Goal: Information Seeking & Learning: Learn about a topic

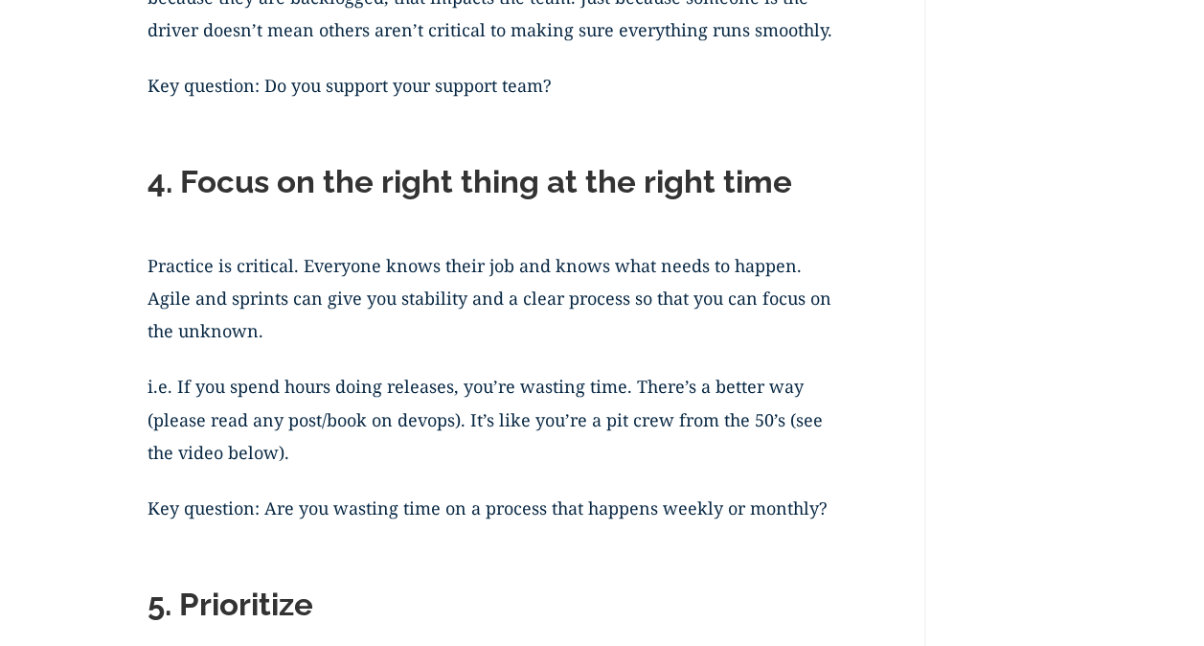
scroll to position [2682, 0]
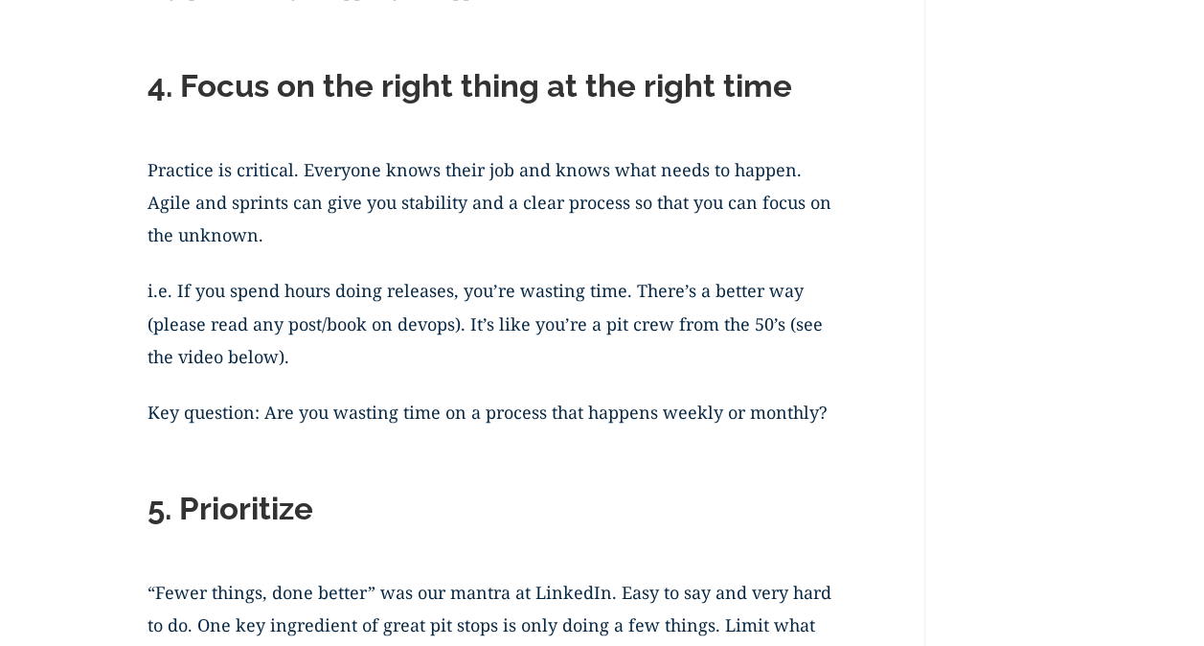
click at [693, 333] on p "i.e. If you spend hours doing releases, you’re wasting time. There’s a better w…" at bounding box center [497, 335] width 699 height 122
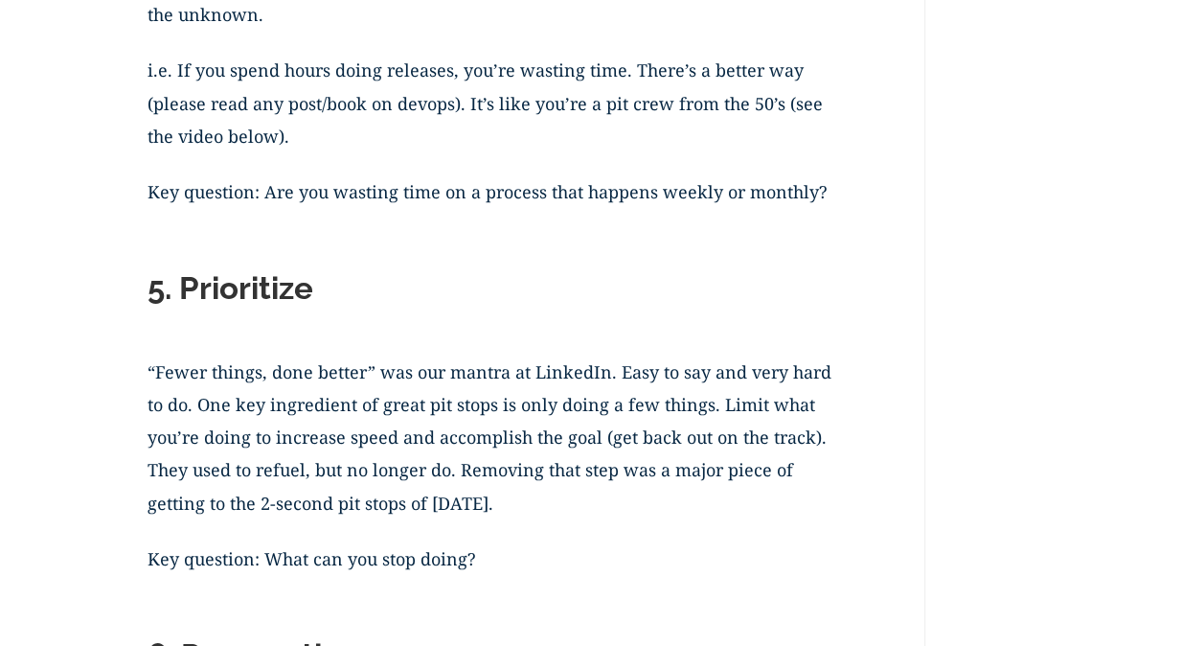
scroll to position [2874, 0]
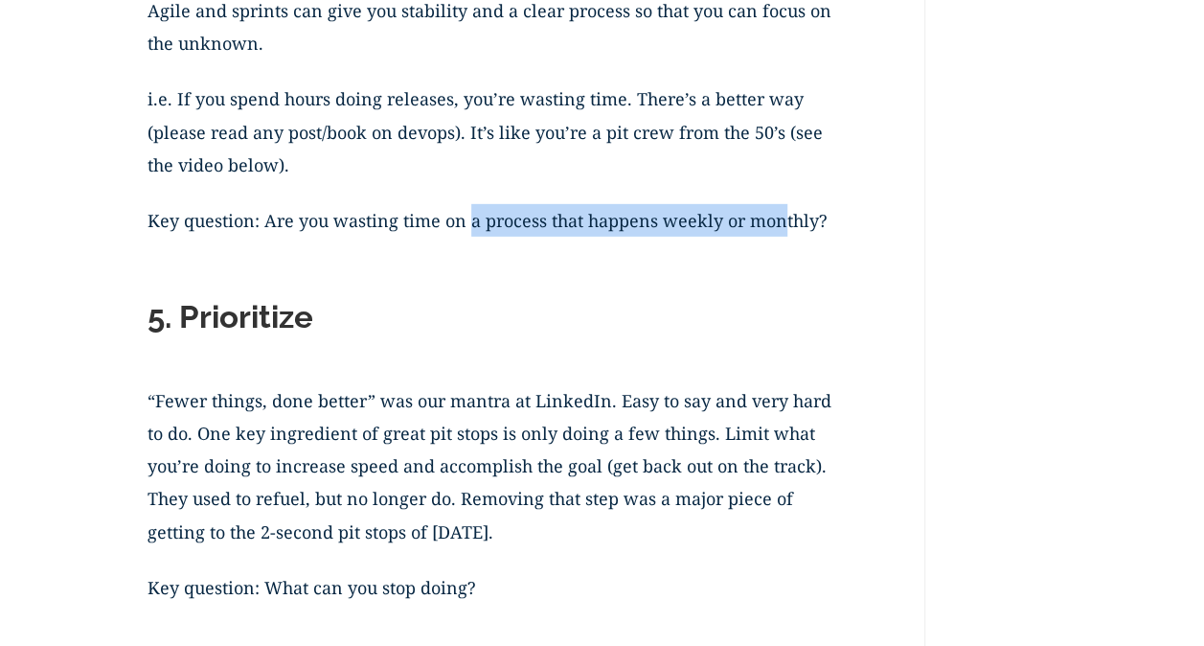
drag, startPoint x: 724, startPoint y: 232, endPoint x: 784, endPoint y: 232, distance: 60.3
click at [784, 232] on p "Key question: Are you wasting time on a process that happens weekly or monthly?" at bounding box center [497, 232] width 699 height 56
drag, startPoint x: 784, startPoint y: 232, endPoint x: 742, endPoint y: 318, distance: 96.0
click at [784, 232] on p "Key question: Are you wasting time on a process that happens weekly or monthly?" at bounding box center [497, 232] width 699 height 56
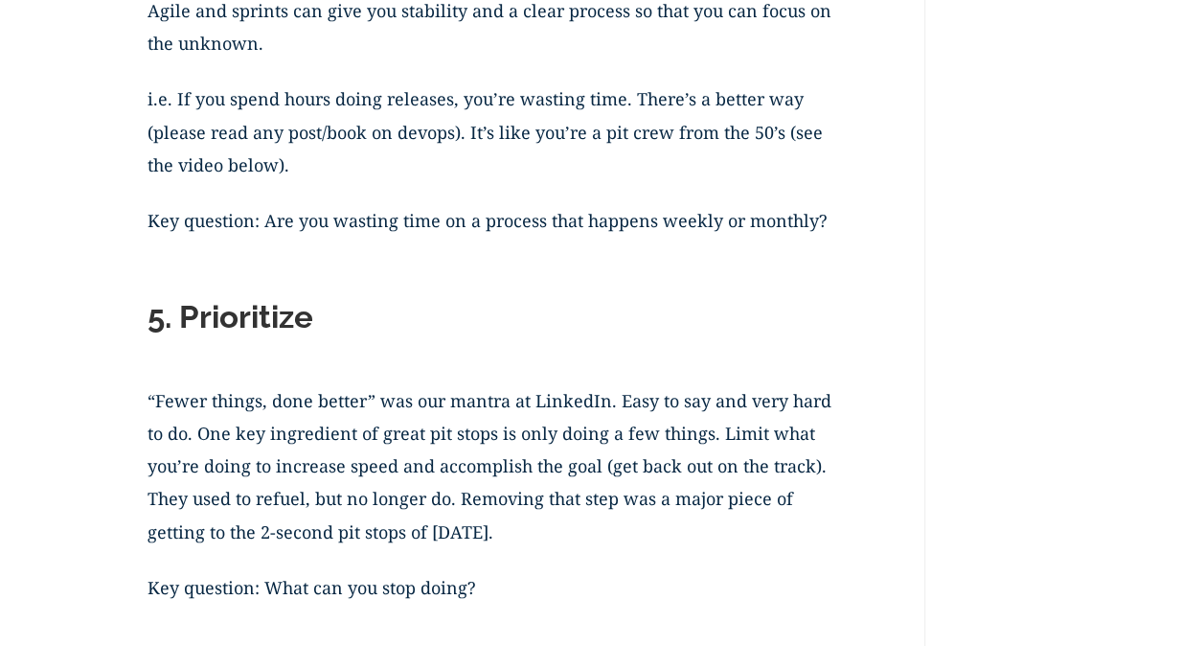
click at [741, 320] on h2 "5. Prioritize" at bounding box center [497, 322] width 699 height 48
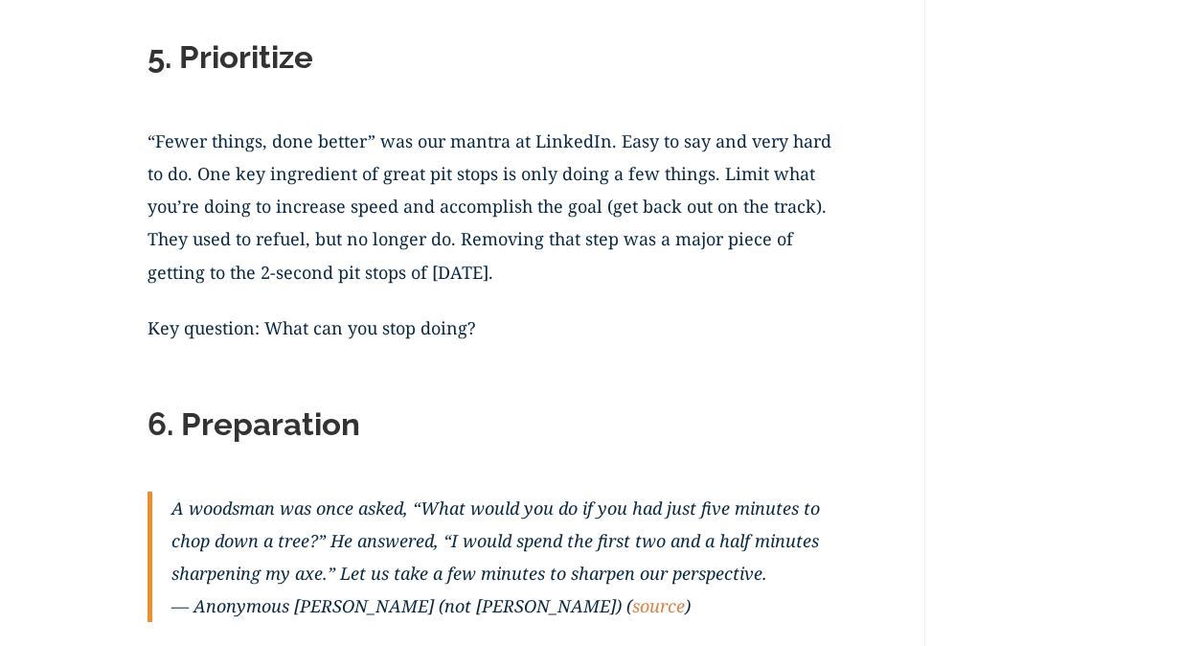
scroll to position [3065, 0]
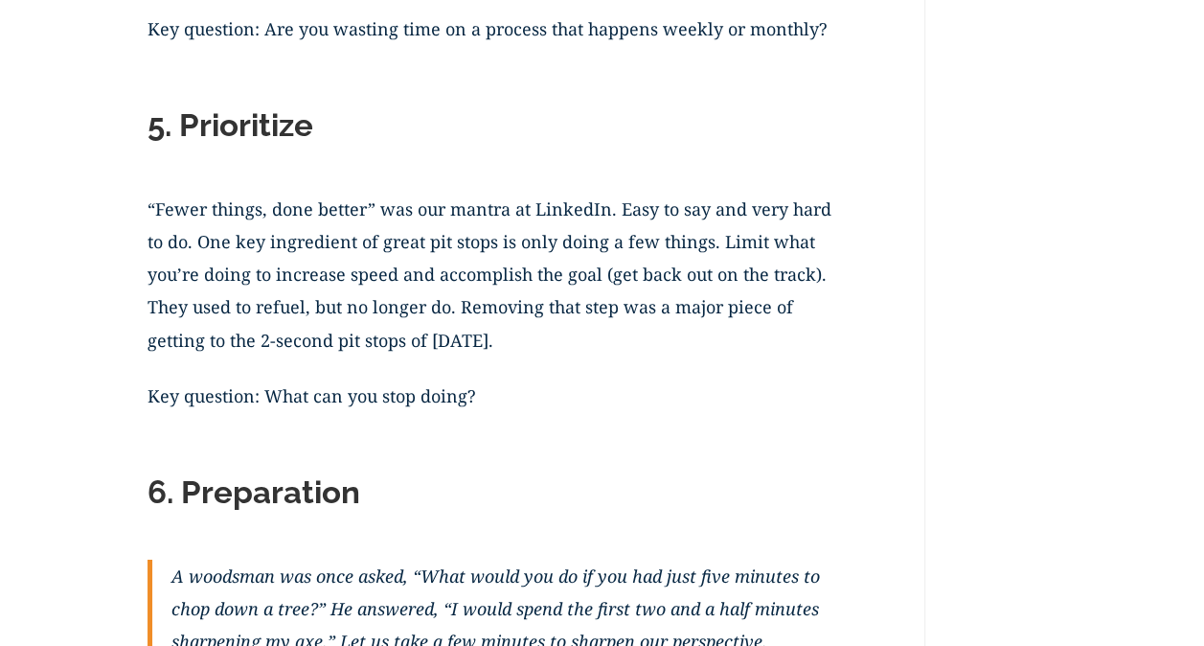
click at [475, 223] on p "“Fewer things, done better” was our mantra at LinkedIn. Easy to say and very ha…" at bounding box center [497, 286] width 699 height 187
click at [472, 233] on p "“Fewer things, done better” was our mantra at LinkedIn. Easy to say and very ha…" at bounding box center [497, 286] width 699 height 187
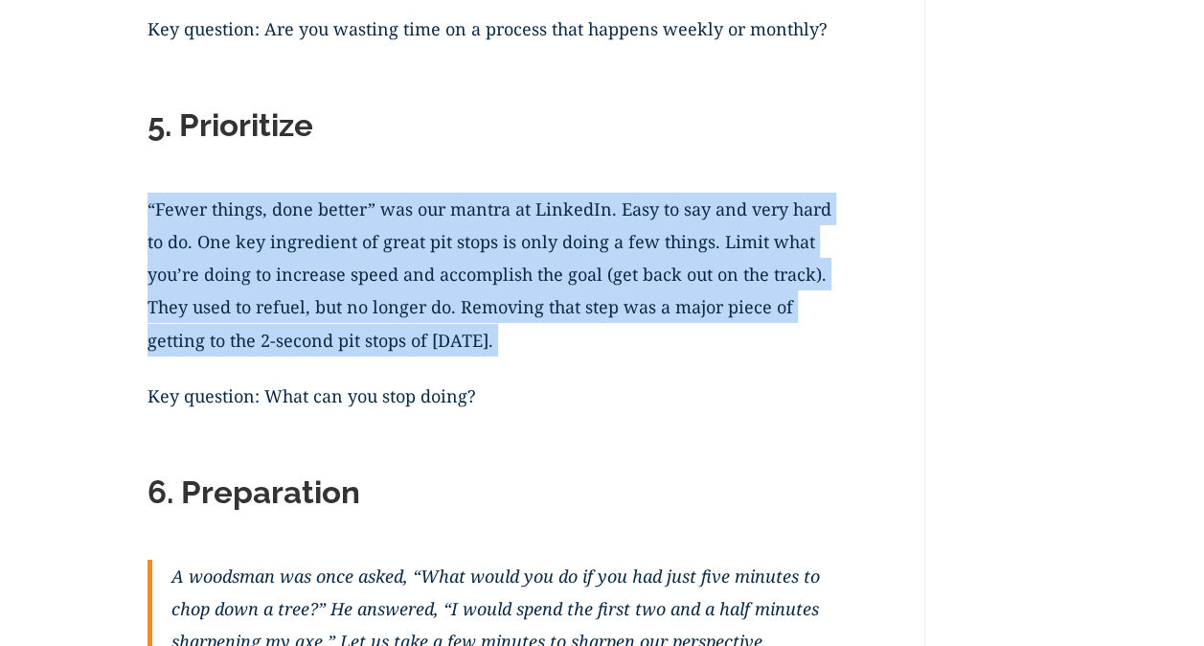
click at [472, 233] on p "“Fewer things, done better” was our mantra at LinkedIn. Easy to say and very ha…" at bounding box center [497, 286] width 699 height 187
drag, startPoint x: 472, startPoint y: 233, endPoint x: 538, endPoint y: 324, distance: 112.5
click at [534, 324] on p "“Fewer things, done better” was our mantra at LinkedIn. Easy to say and very ha…" at bounding box center [497, 286] width 699 height 187
click at [538, 322] on p "“Fewer things, done better” was our mantra at LinkedIn. Easy to say and very ha…" at bounding box center [497, 286] width 699 height 187
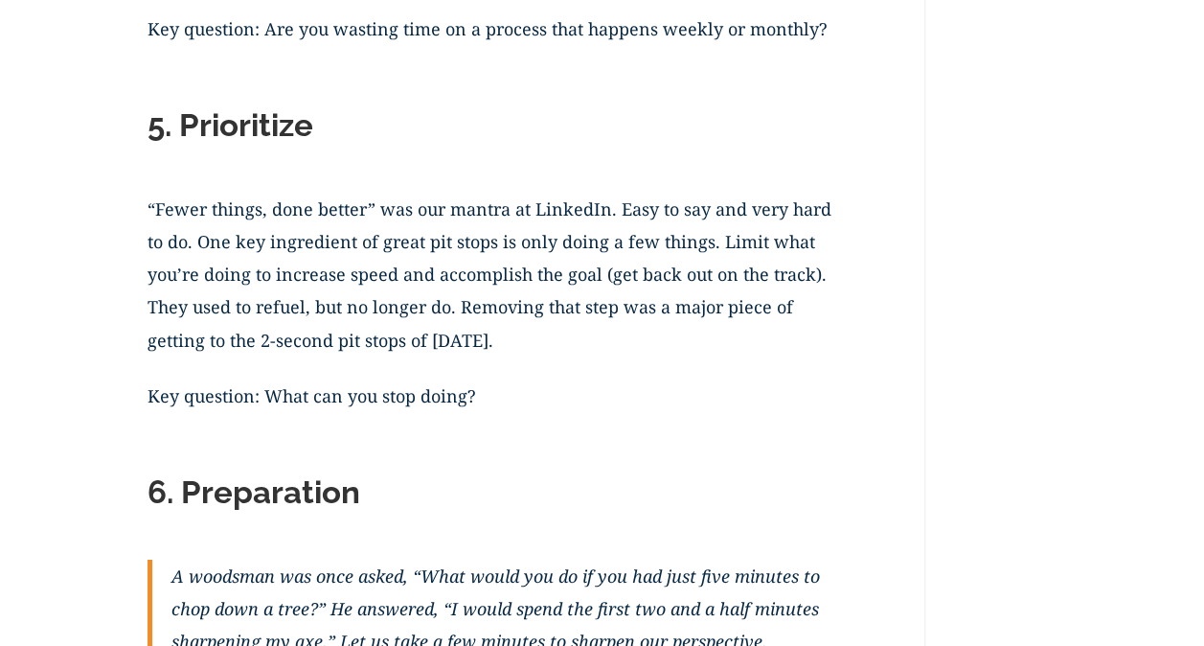
scroll to position [3257, 0]
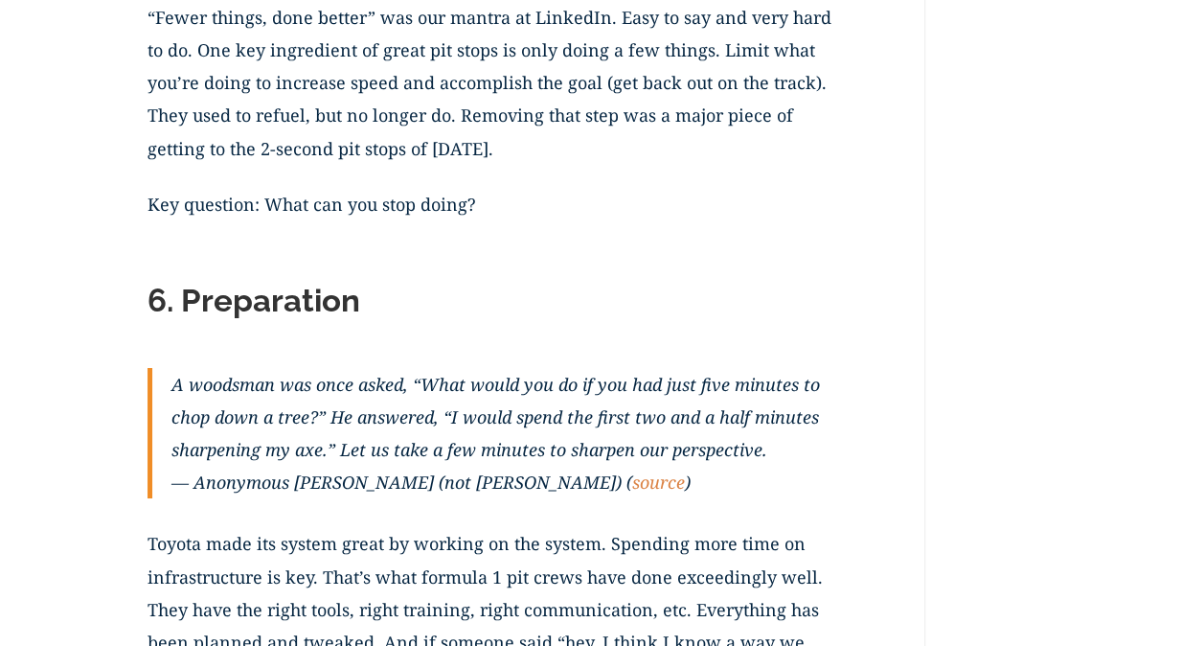
click at [600, 148] on p "“Fewer things, done better” was our mantra at LinkedIn. Easy to say and very ha…" at bounding box center [497, 94] width 699 height 187
click at [460, 128] on p "“Fewer things, done better” was our mantra at LinkedIn. Easy to say and very ha…" at bounding box center [497, 94] width 699 height 187
drag, startPoint x: 460, startPoint y: 128, endPoint x: 571, endPoint y: 182, distance: 123.4
click at [460, 128] on p "“Fewer things, done better” was our mantra at LinkedIn. Easy to say and very ha…" at bounding box center [497, 94] width 699 height 187
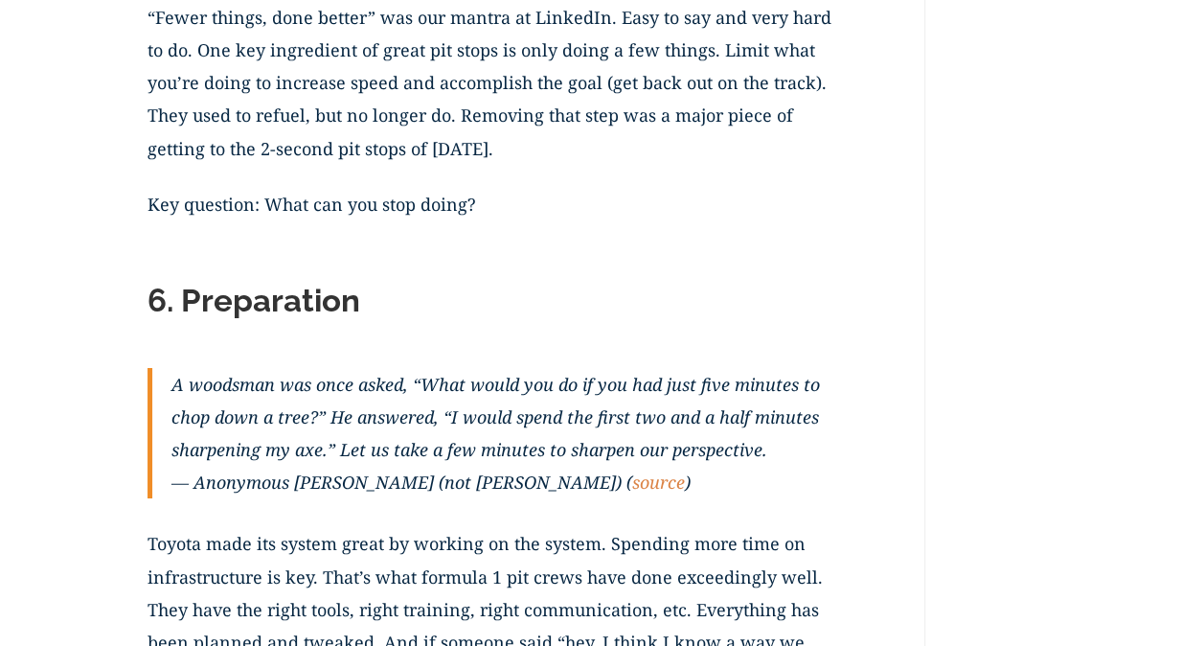
click at [580, 186] on p "“Fewer things, done better” was our mantra at LinkedIn. Easy to say and very ha…" at bounding box center [497, 94] width 699 height 187
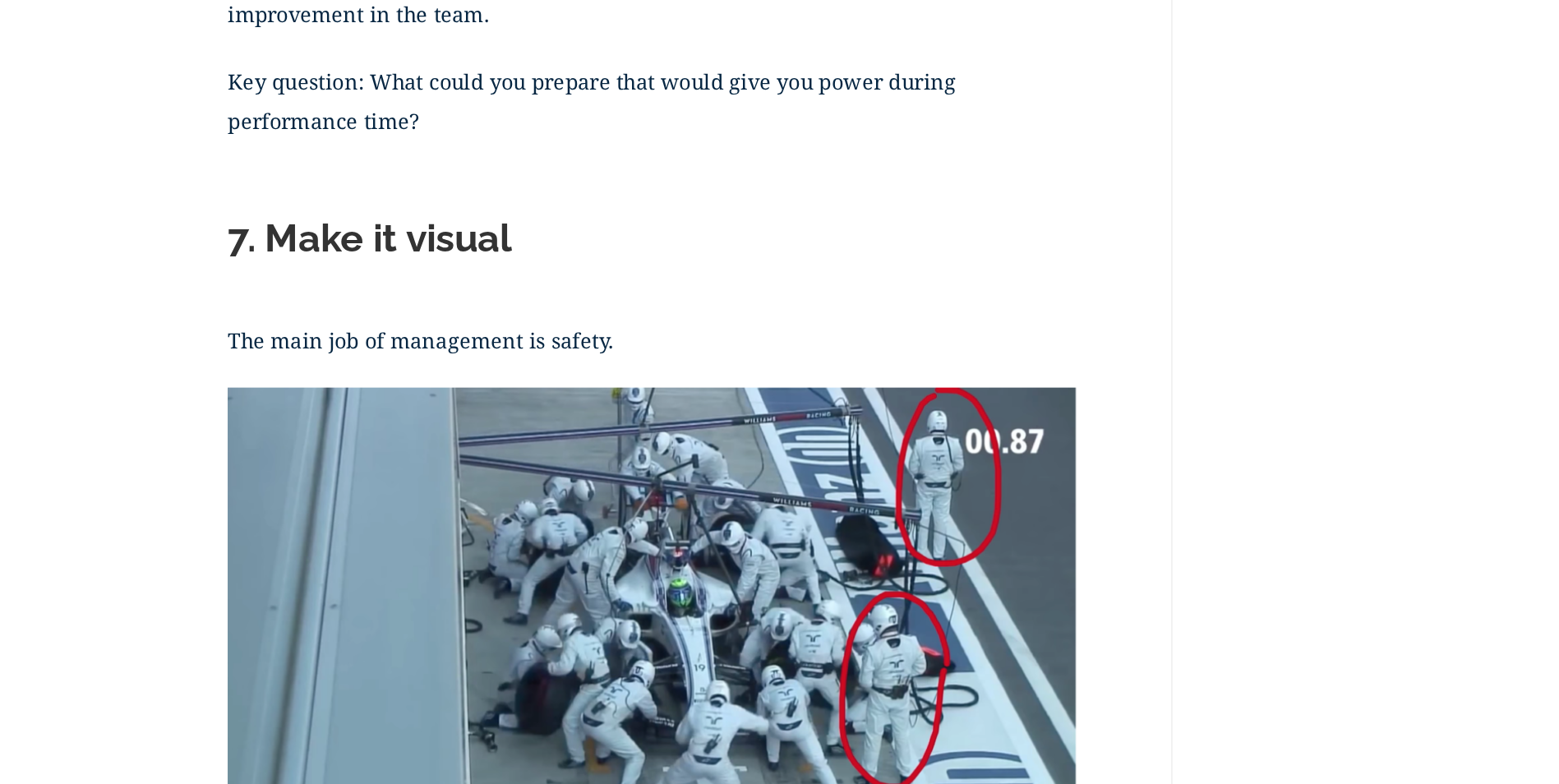
scroll to position [3779, 0]
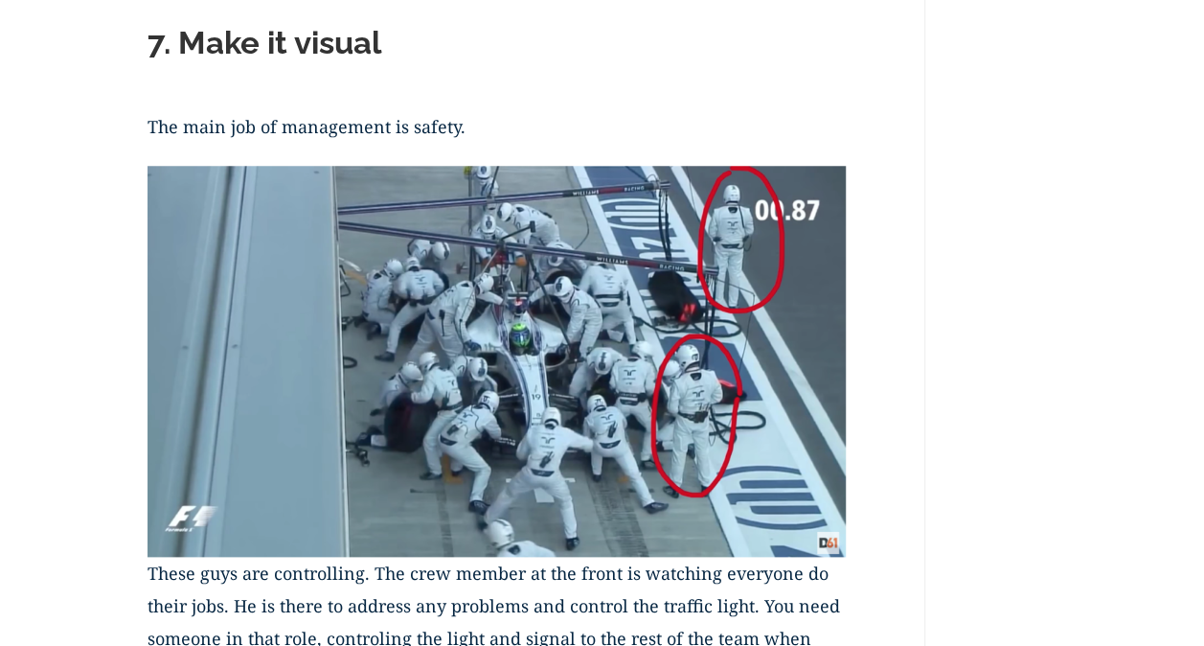
click at [540, 17] on div "Would you like your team to function with the focus of Formula 1 pit crews? It’…" at bounding box center [497, 171] width 699 height 8072
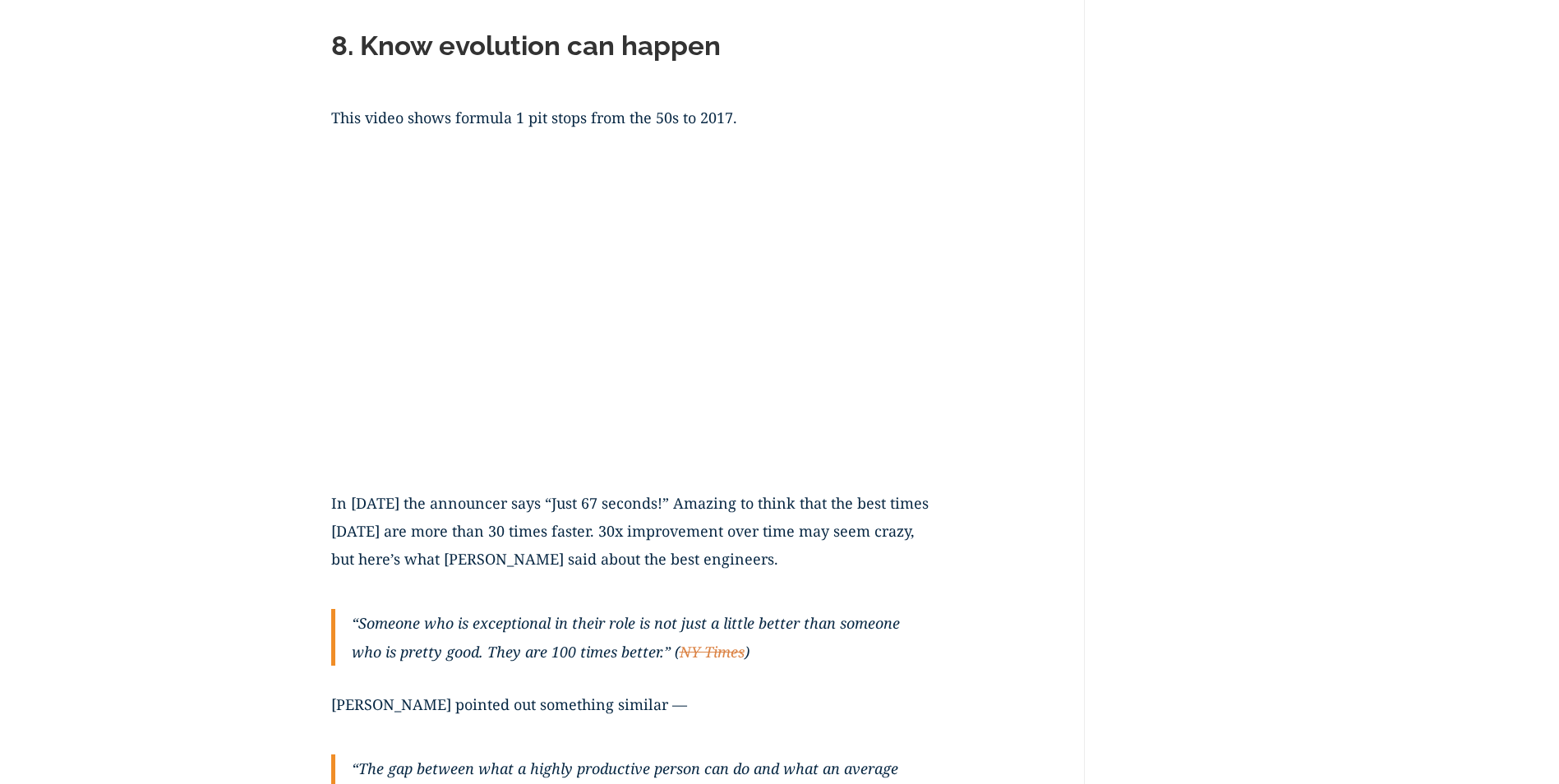
scroll to position [4519, 0]
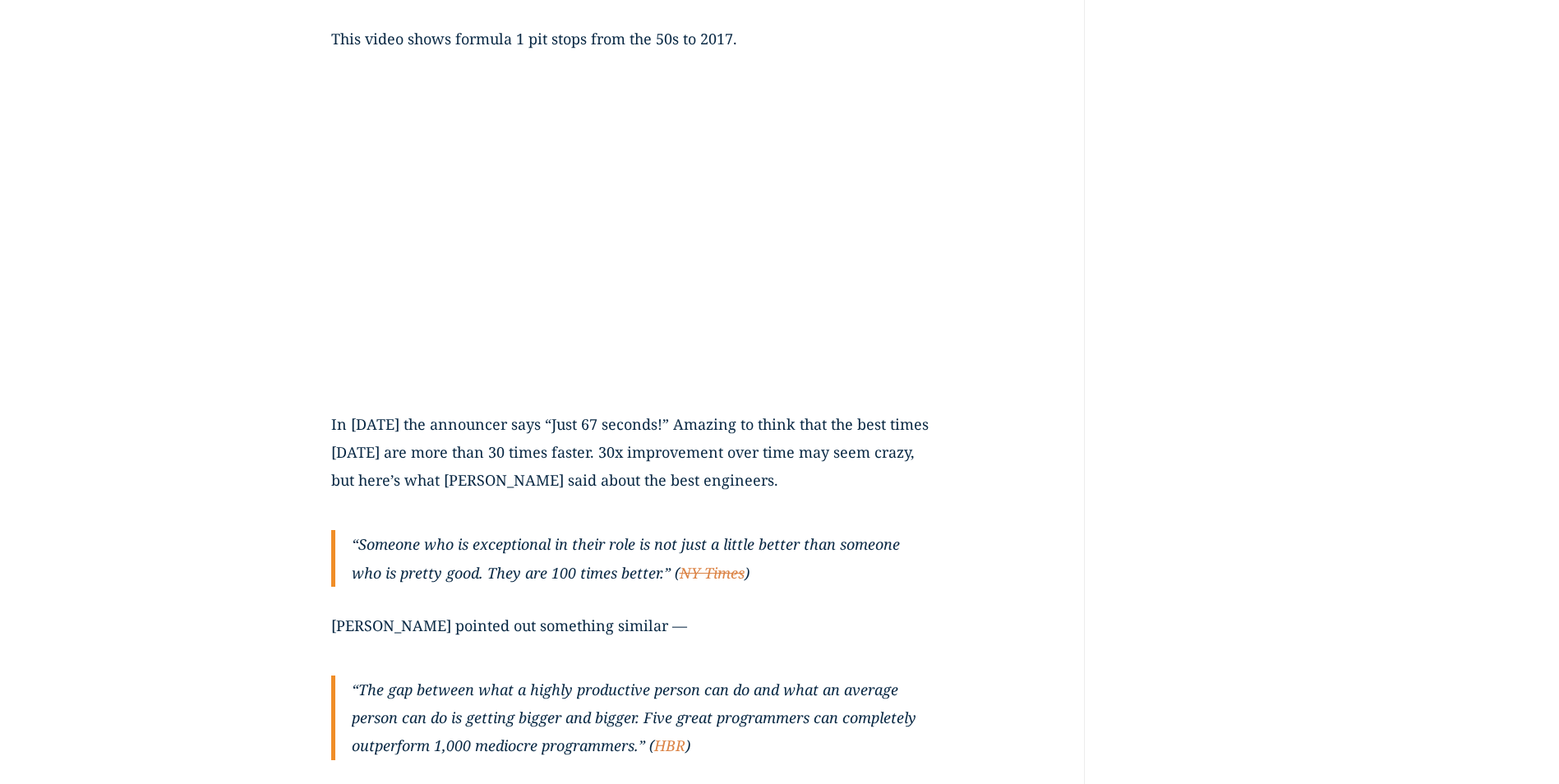
drag, startPoint x: 1320, startPoint y: 586, endPoint x: 1335, endPoint y: 595, distance: 17.5
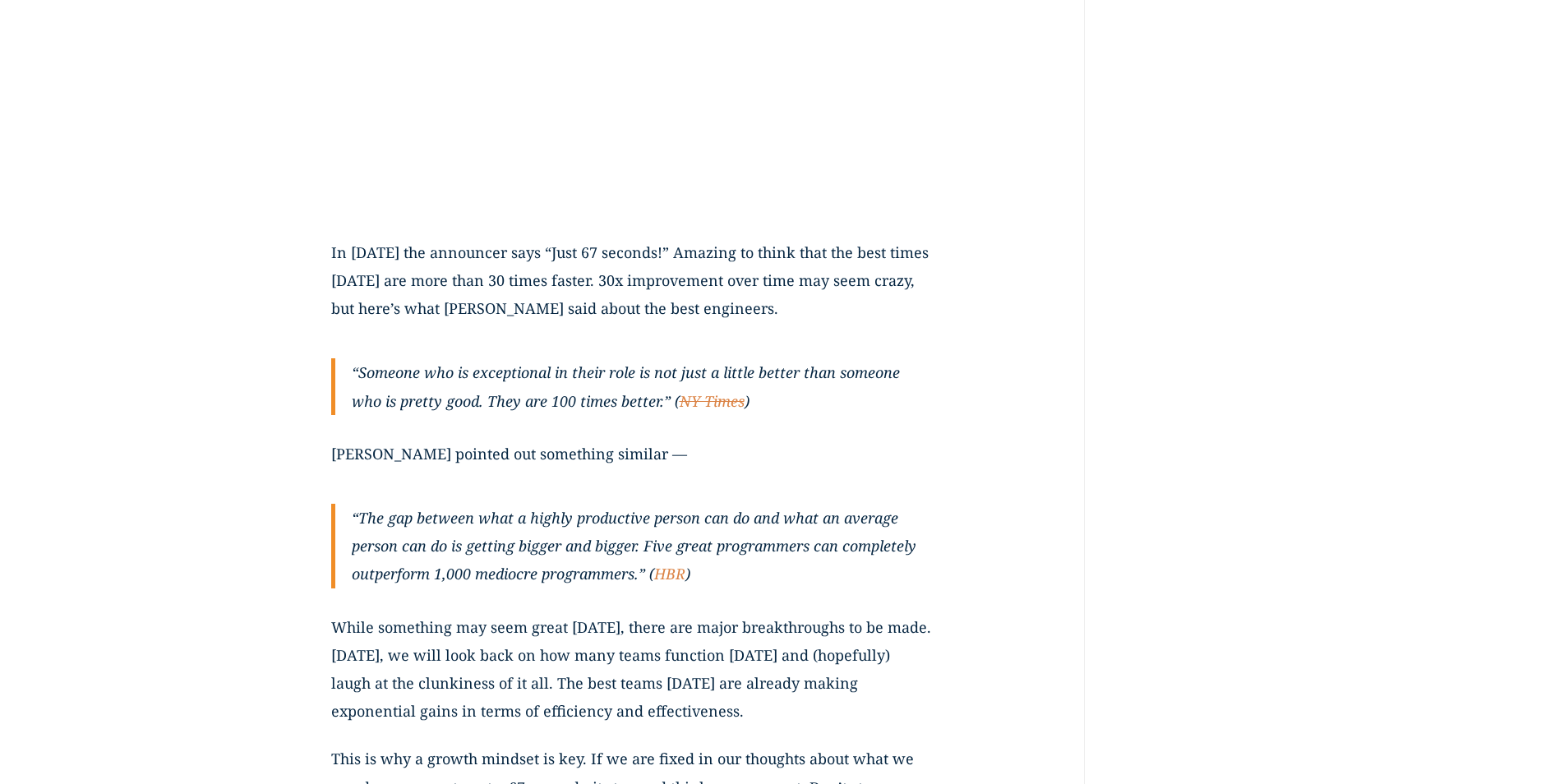
scroll to position [4847, 0]
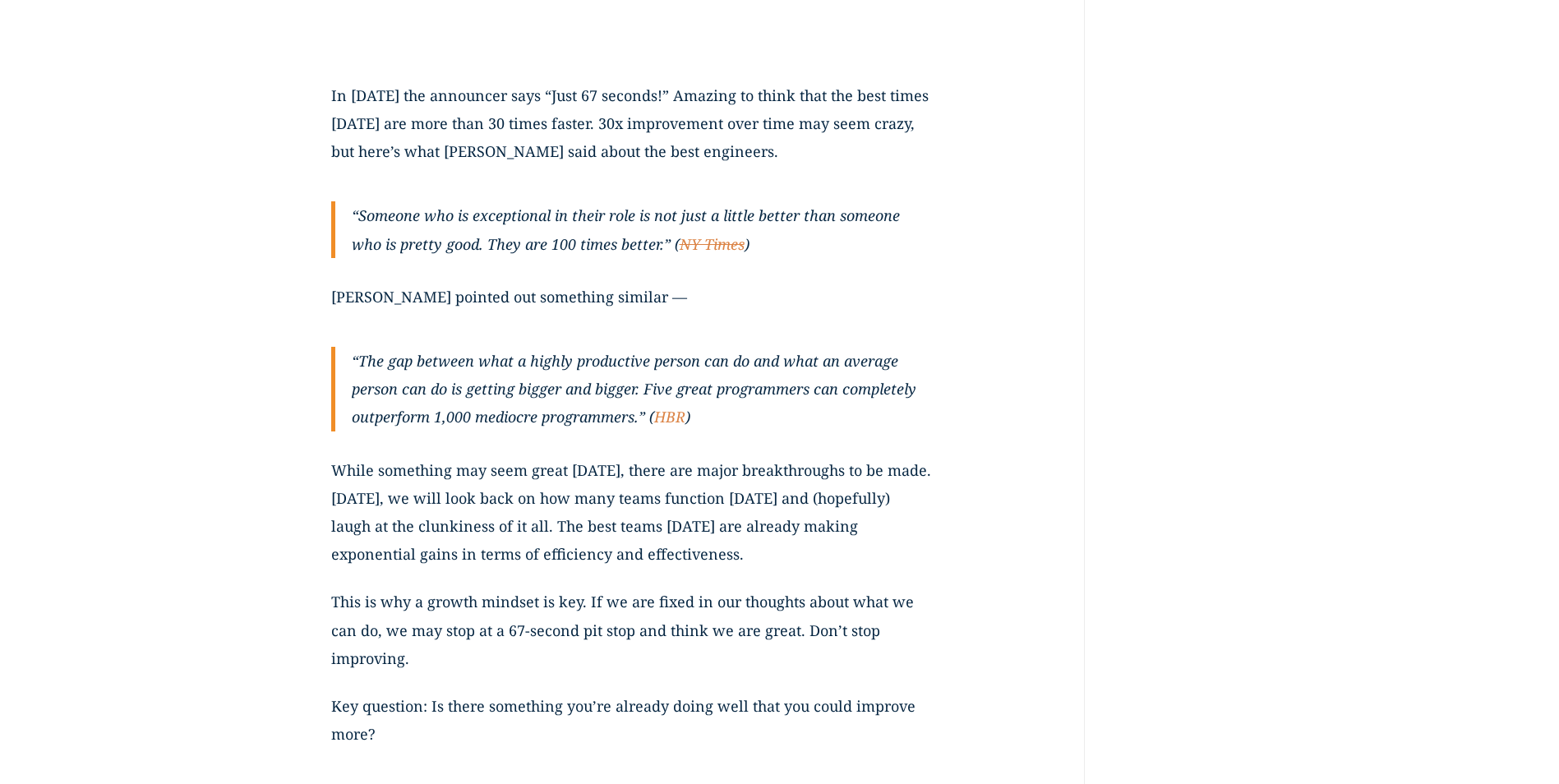
click at [435, 466] on p "While something may seem great [DATE], there are major breakthroughs to be made…" at bounding box center [631, 522] width 600 height 132
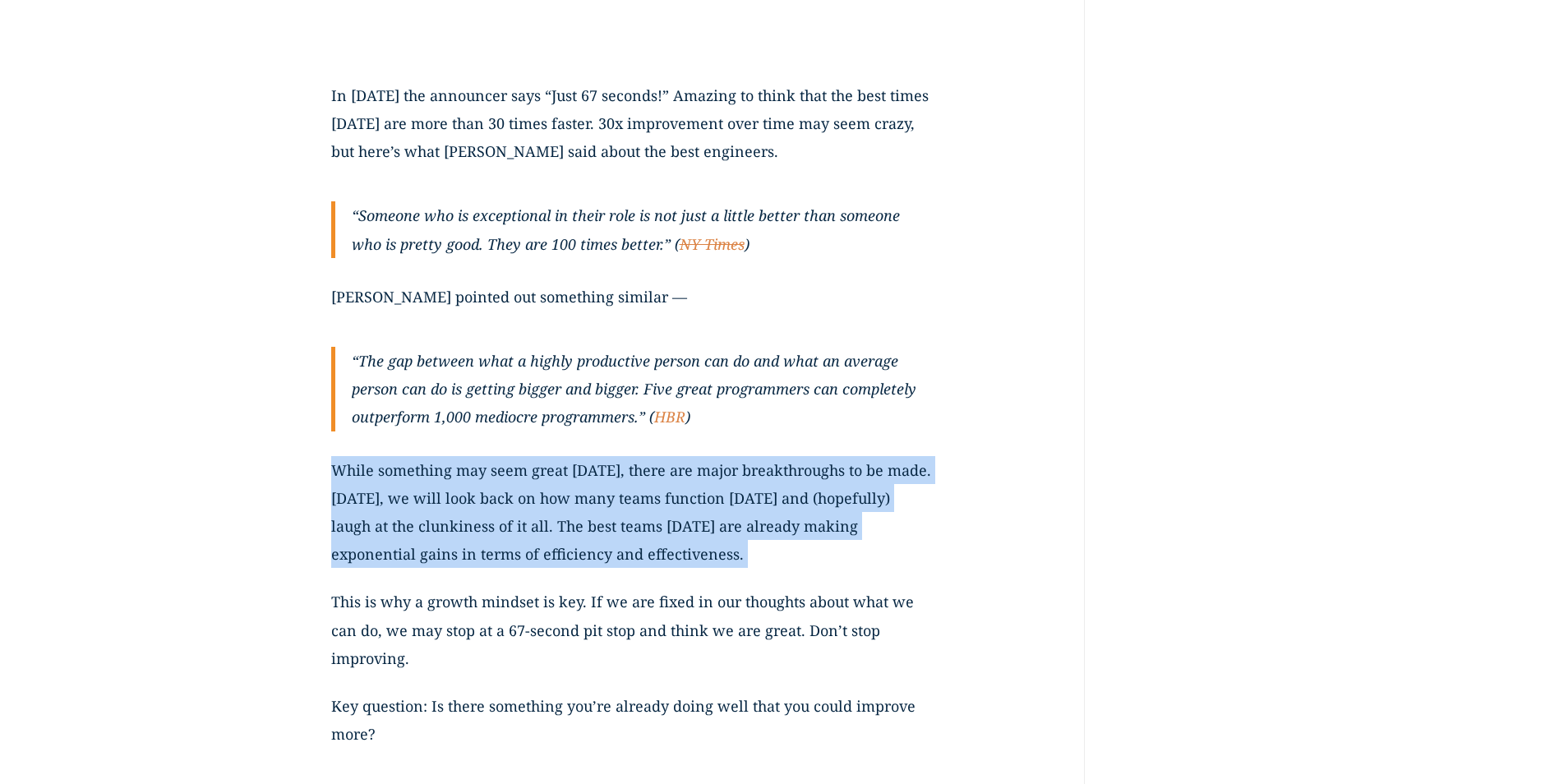
click at [434, 465] on p "While something may seem great [DATE], there are major breakthroughs to be made…" at bounding box center [631, 522] width 600 height 132
drag, startPoint x: 434, startPoint y: 465, endPoint x: 585, endPoint y: 536, distance: 166.9
click at [585, 536] on p "While something may seem great [DATE], there are major breakthroughs to be made…" at bounding box center [631, 522] width 600 height 132
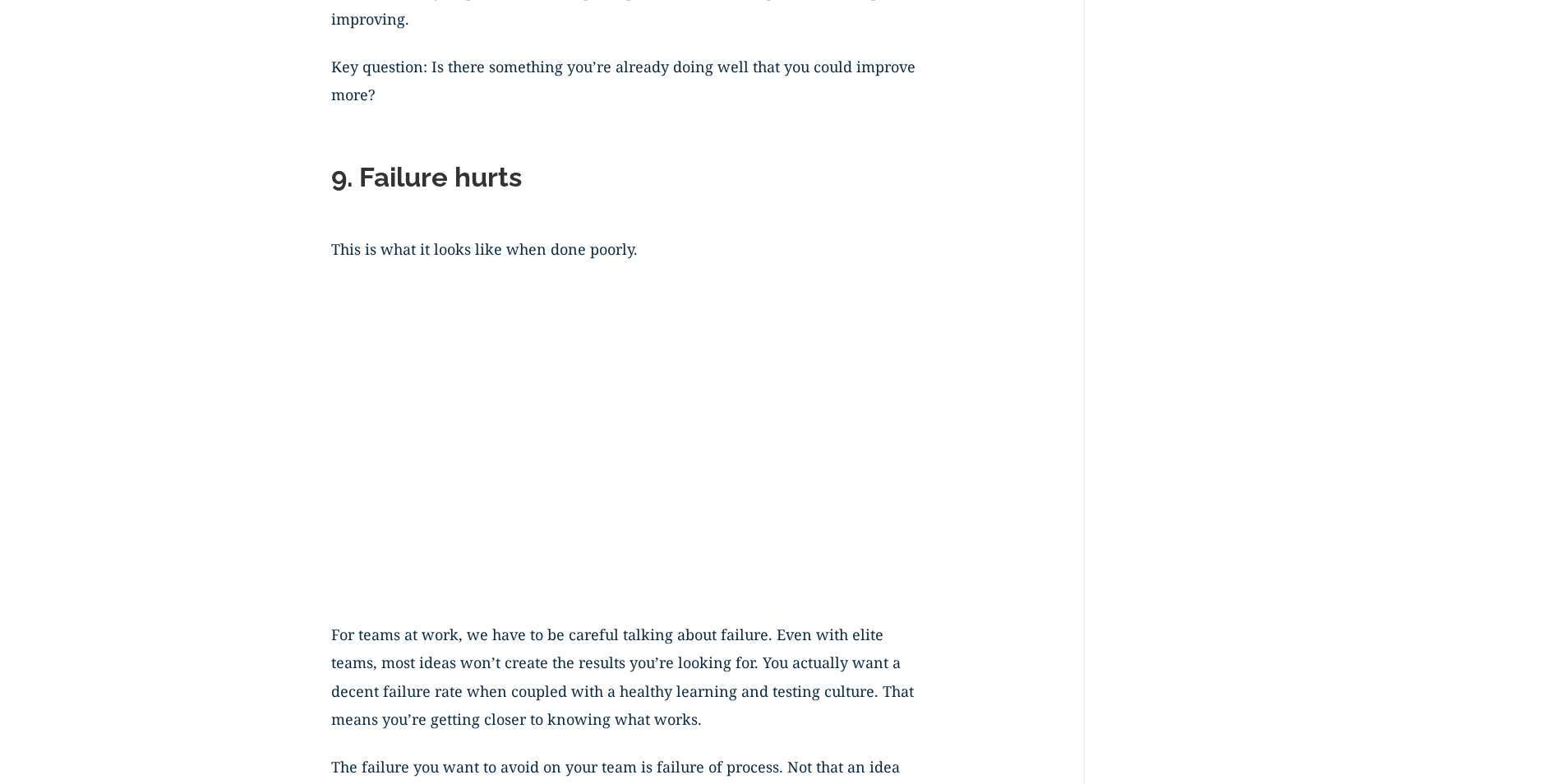
scroll to position [5340, 0]
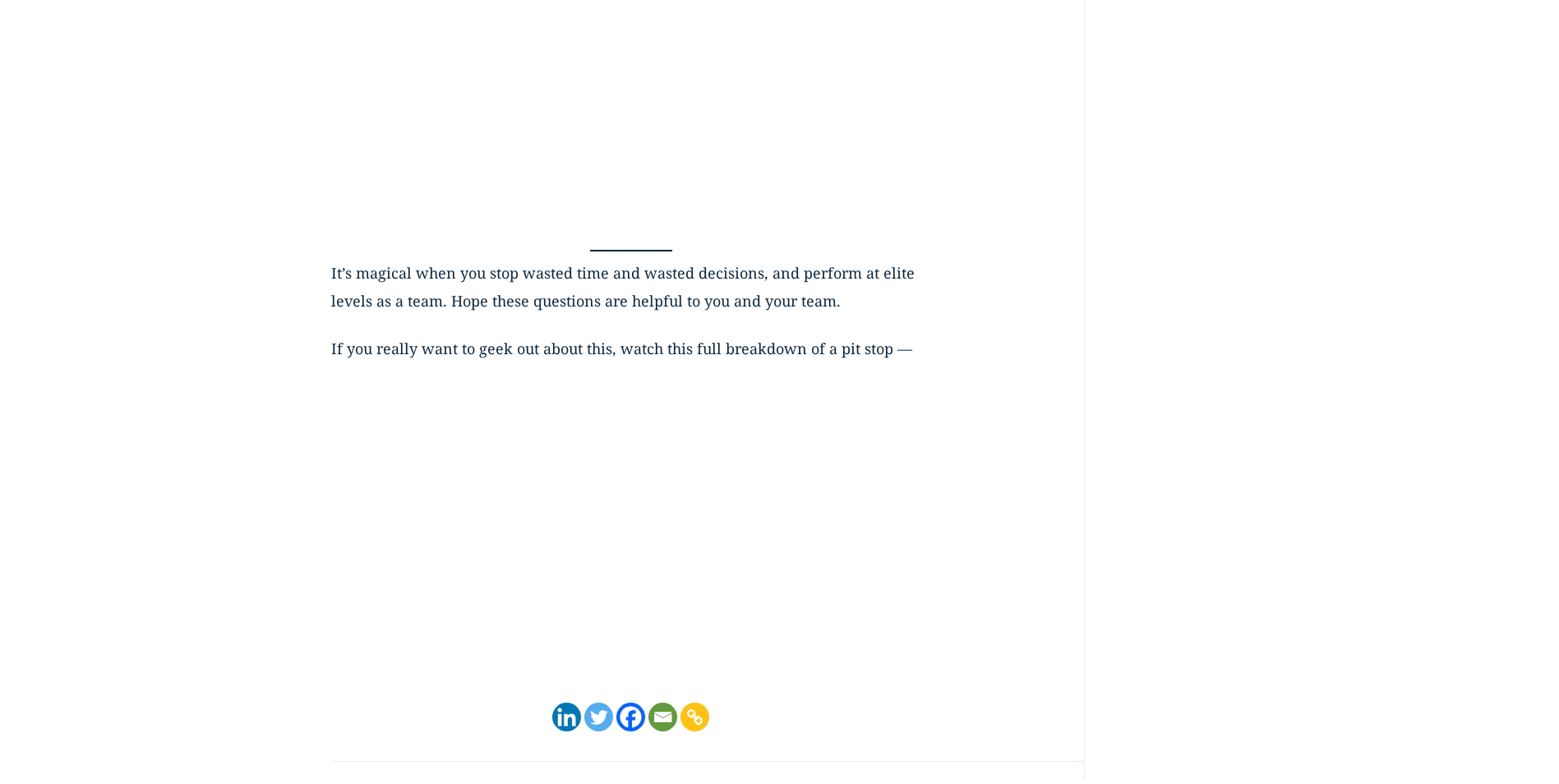
scroll to position [6245, 0]
